Goal: Task Accomplishment & Management: Manage account settings

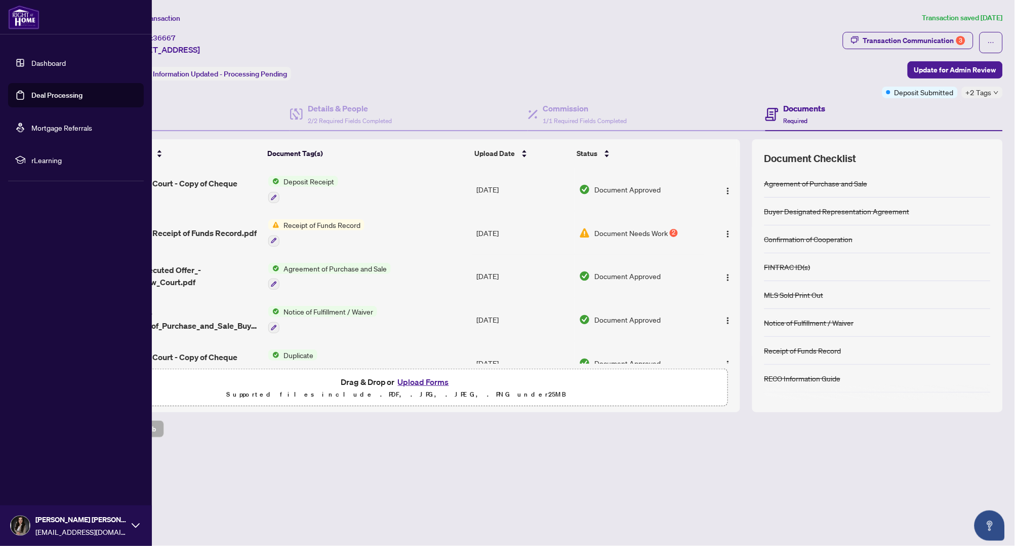
click at [31, 59] on link "Dashboard" at bounding box center [48, 62] width 34 height 9
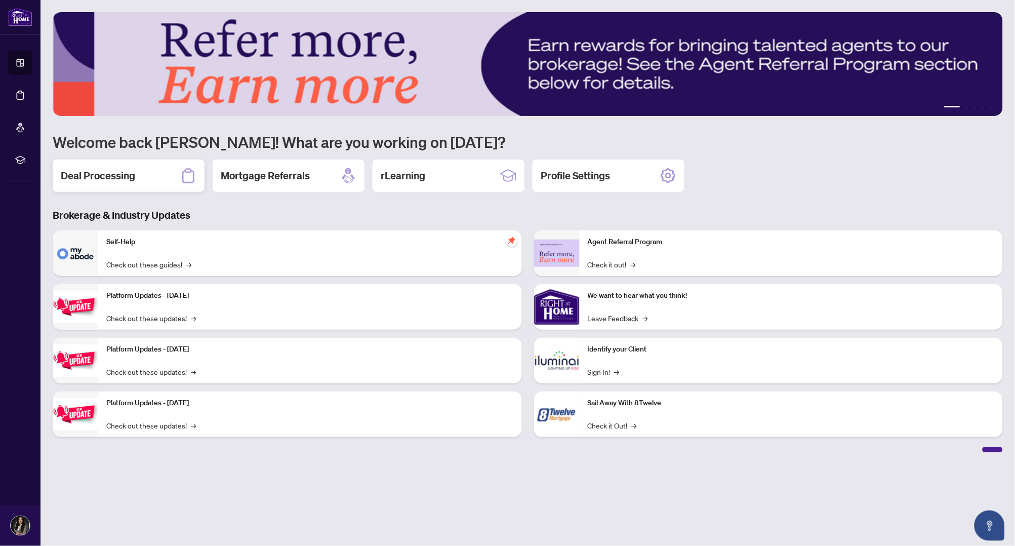
click at [131, 177] on h2 "Deal Processing" at bounding box center [98, 176] width 74 height 14
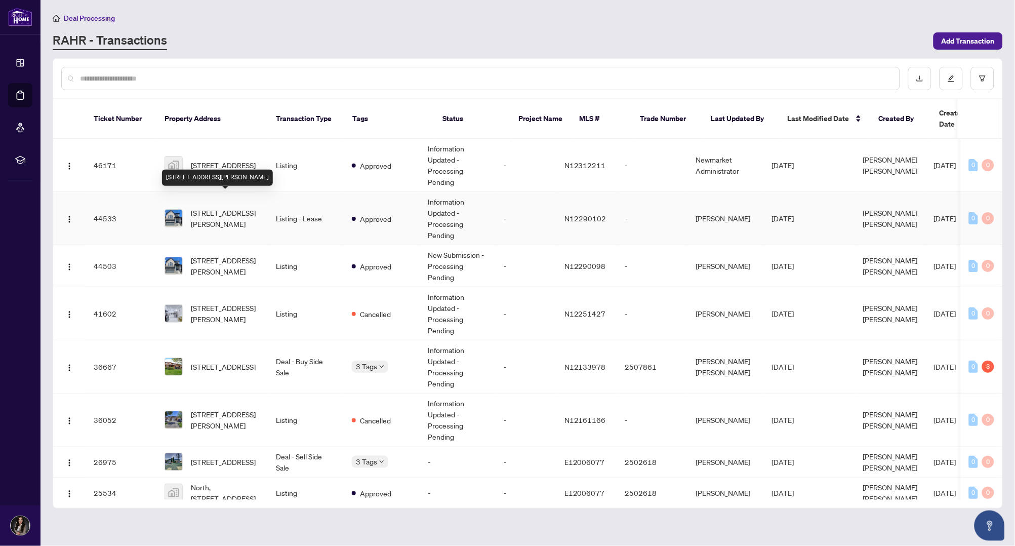
click at [231, 207] on span "1362 Blackmore St, Innisfil, Ontario L9S 0P2, Canada" at bounding box center [225, 218] width 69 height 22
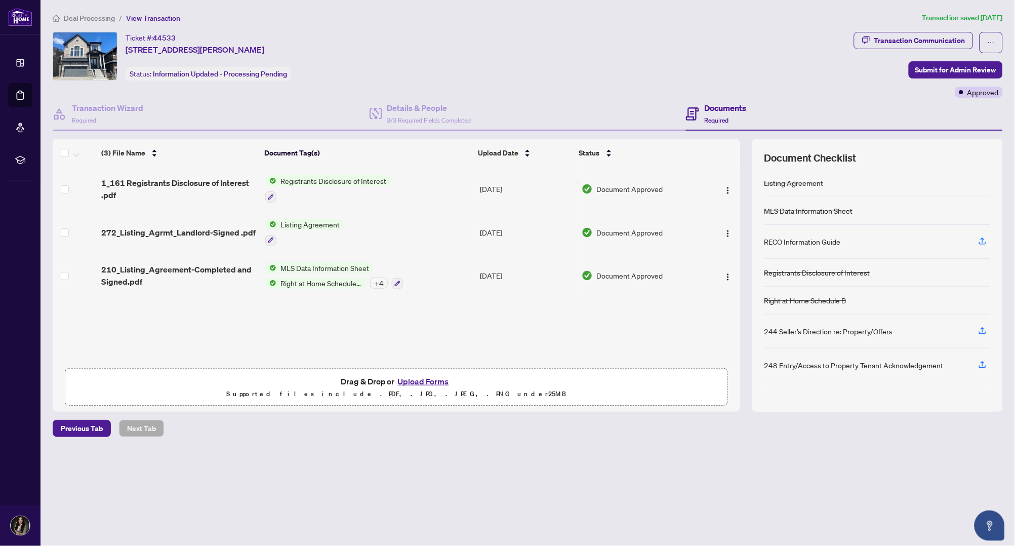
click at [416, 378] on button "Upload Forms" at bounding box center [423, 381] width 57 height 13
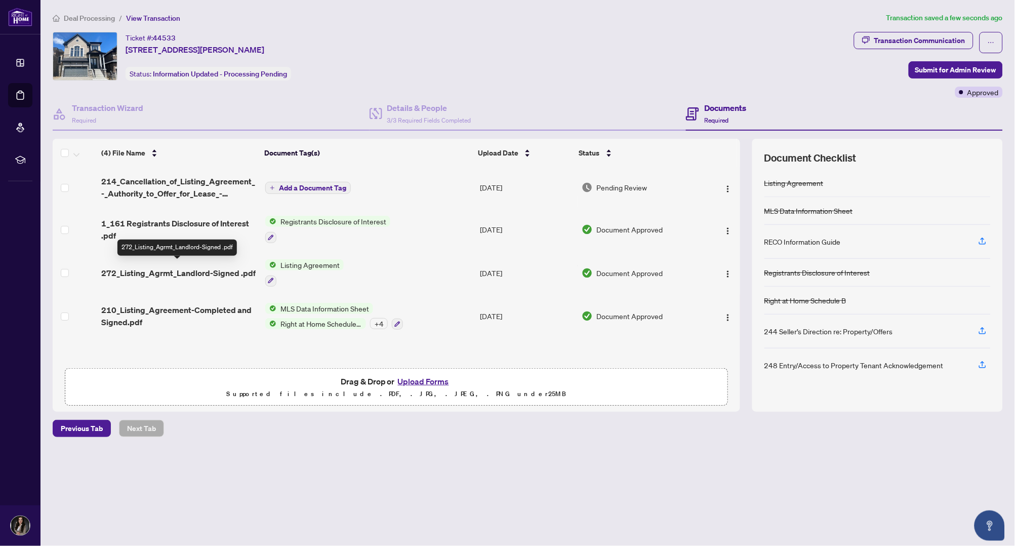
click at [227, 267] on span "272_Listing_Agrmt_Landlord-Signed .pdf" at bounding box center [178, 273] width 154 height 12
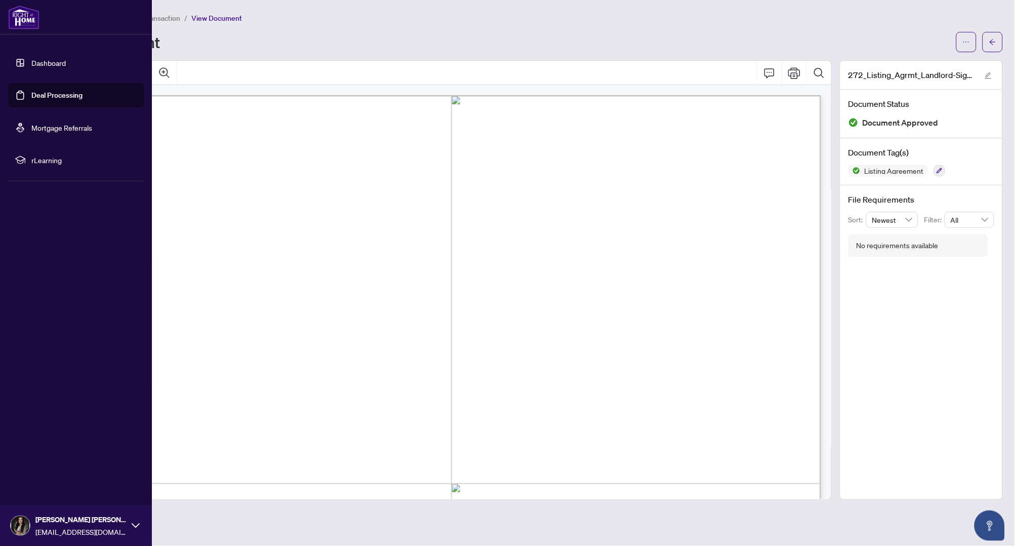
click at [26, 205] on div "Dashboard Deal Processing Mortgage Referrals rLearning Mahan Moussavi mahanfina…" at bounding box center [76, 273] width 152 height 546
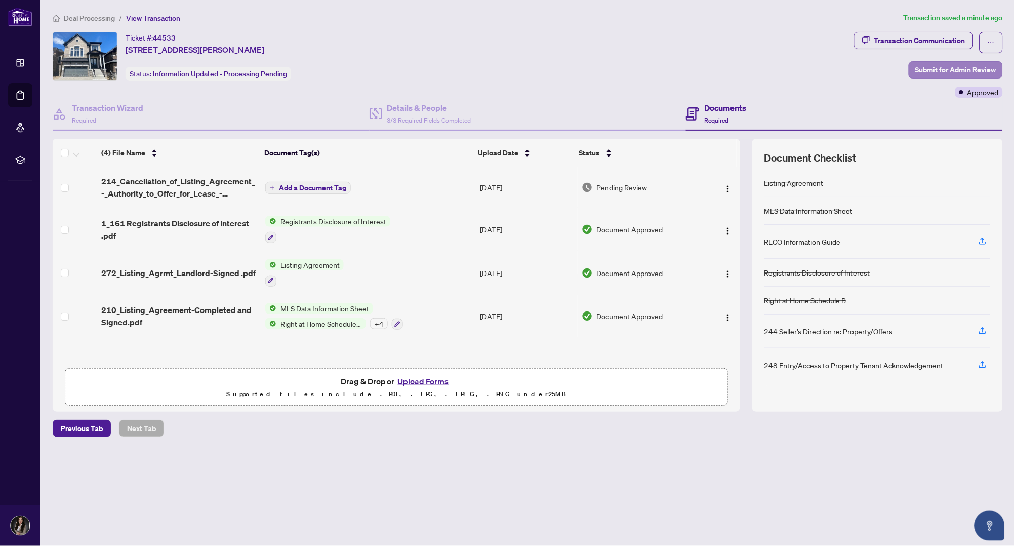
click at [946, 66] on span "Submit for Admin Review" at bounding box center [955, 70] width 81 height 16
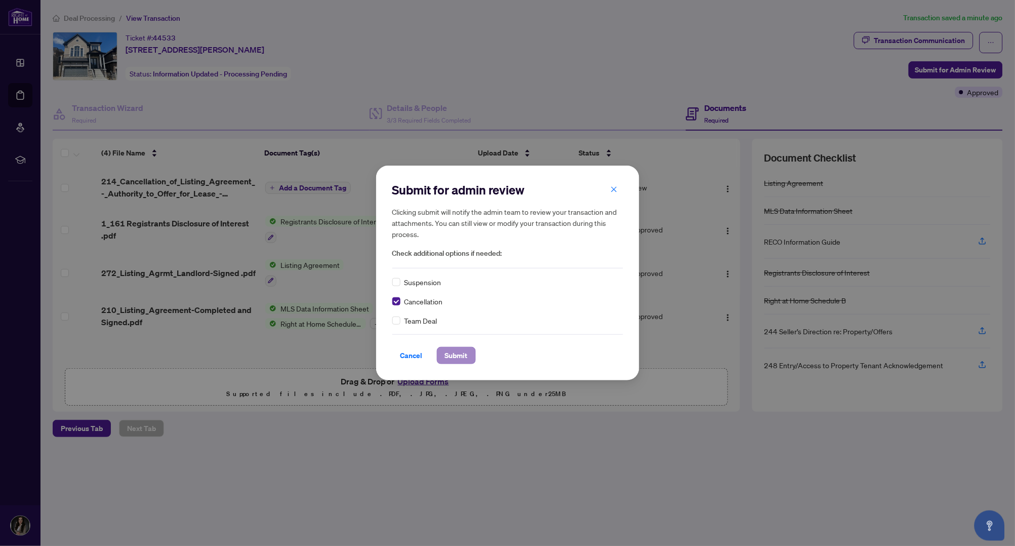
click at [454, 355] on span "Submit" at bounding box center [456, 355] width 23 height 16
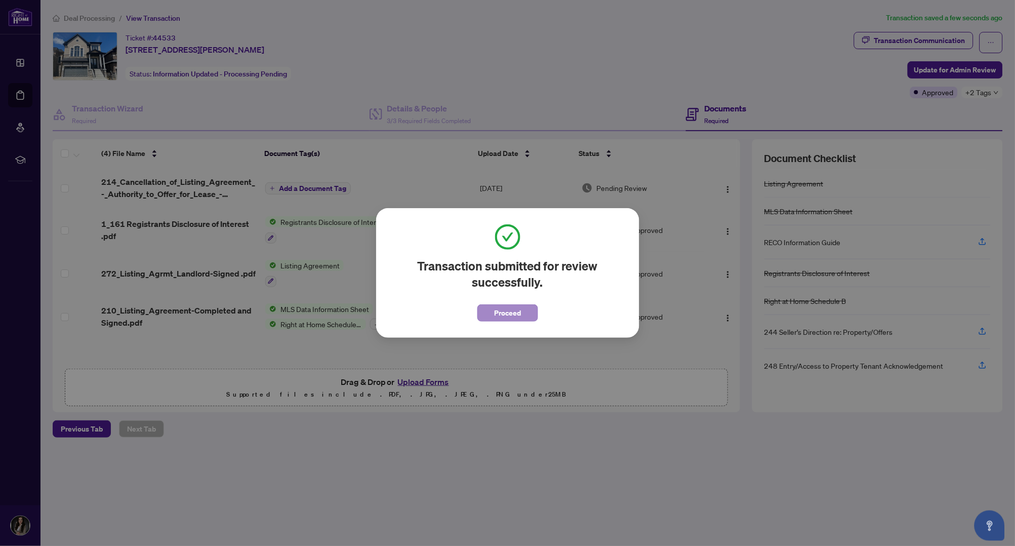
click at [497, 314] on span "Proceed" at bounding box center [507, 313] width 27 height 16
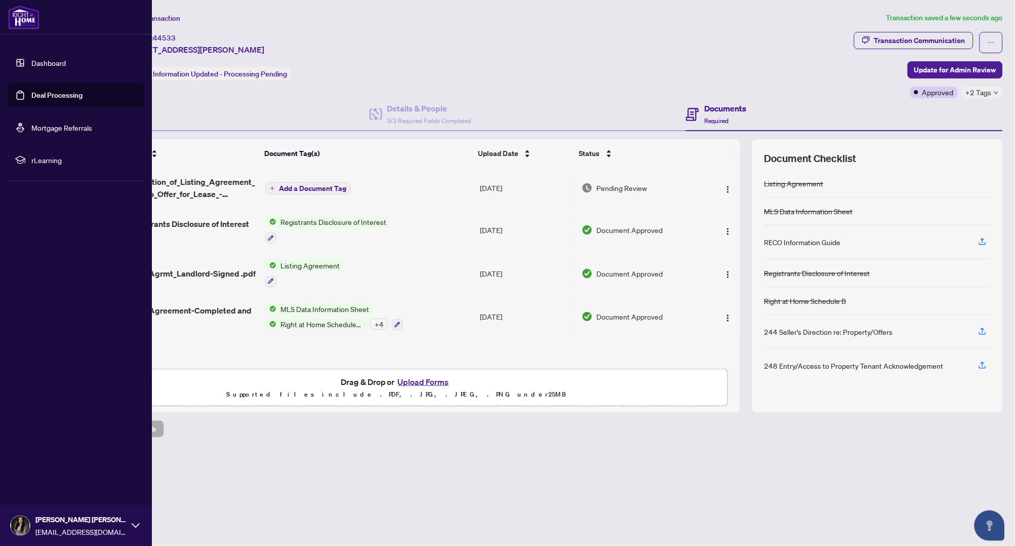
click at [31, 62] on link "Dashboard" at bounding box center [48, 62] width 34 height 9
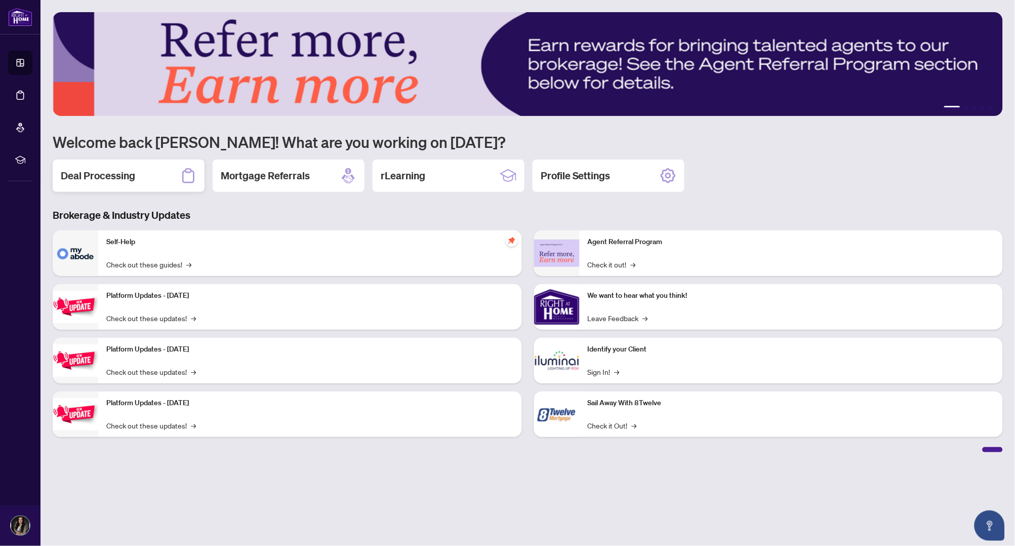
click at [102, 174] on h2 "Deal Processing" at bounding box center [98, 176] width 74 height 14
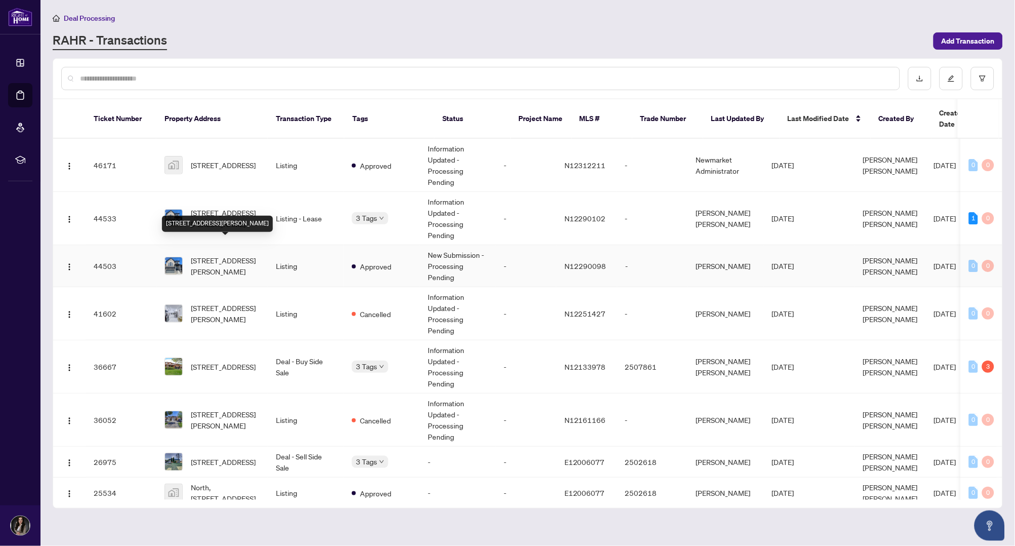
click at [218, 255] on span "1362 Blackmore St, Innisfil, Ontario L9S 0P2, Canada" at bounding box center [225, 266] width 69 height 22
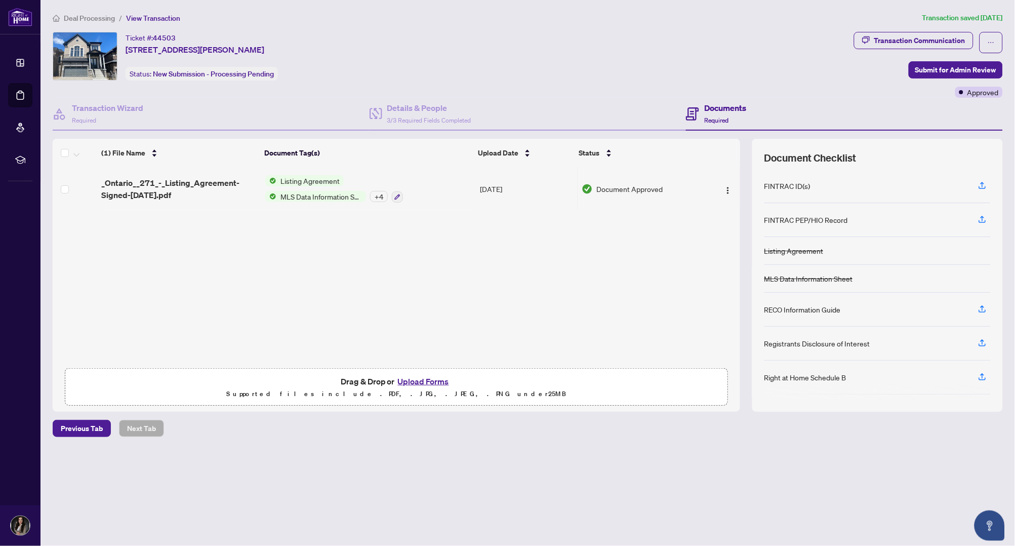
click at [419, 379] on button "Upload Forms" at bounding box center [423, 381] width 57 height 13
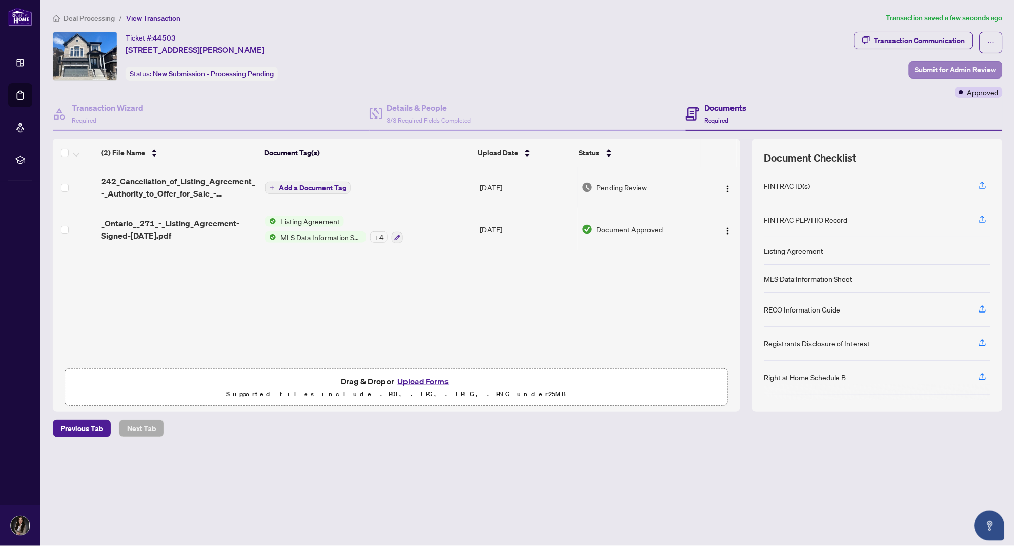
click at [953, 68] on span "Submit for Admin Review" at bounding box center [955, 70] width 81 height 16
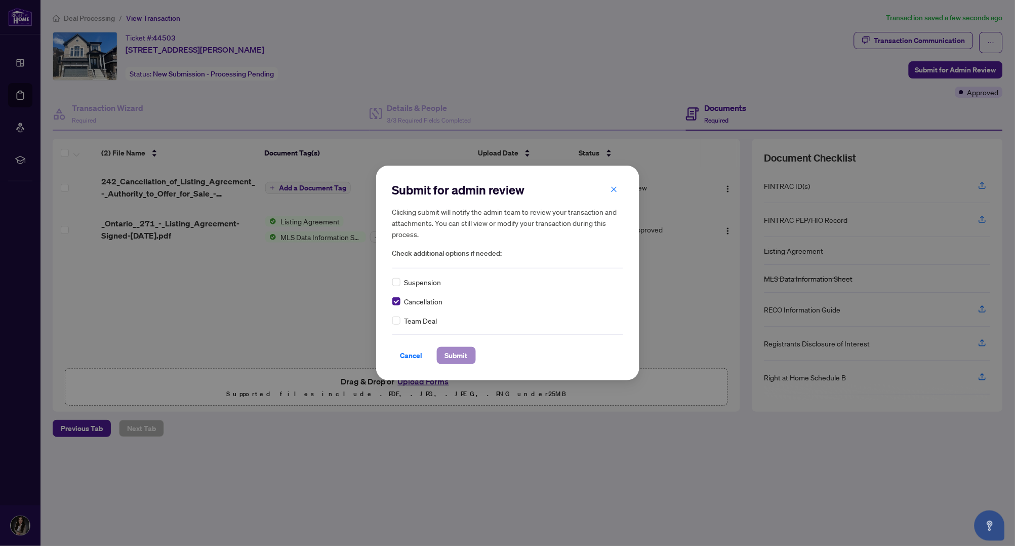
click at [456, 355] on span "Submit" at bounding box center [456, 355] width 23 height 16
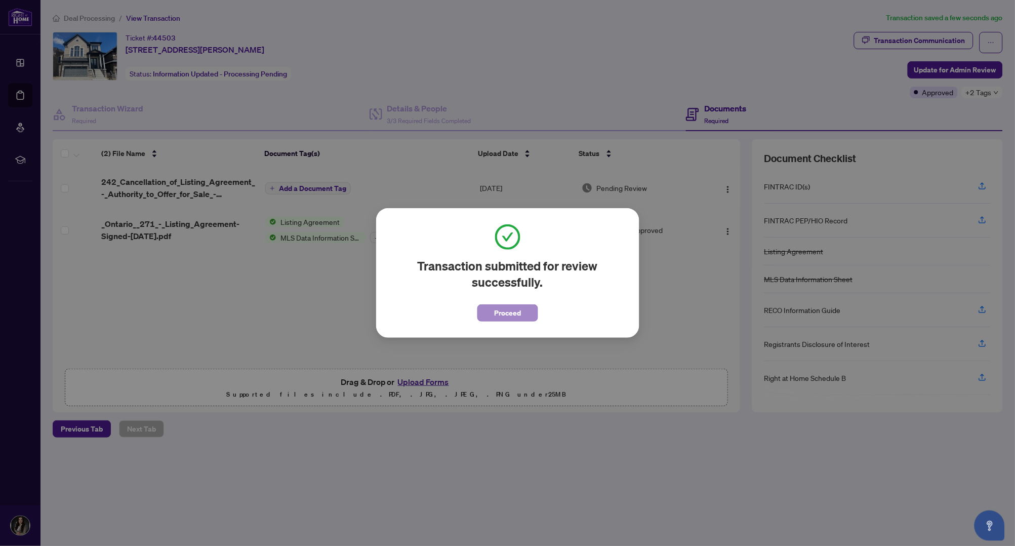
click at [500, 313] on span "Proceed" at bounding box center [507, 313] width 27 height 16
